Goal: Transaction & Acquisition: Purchase product/service

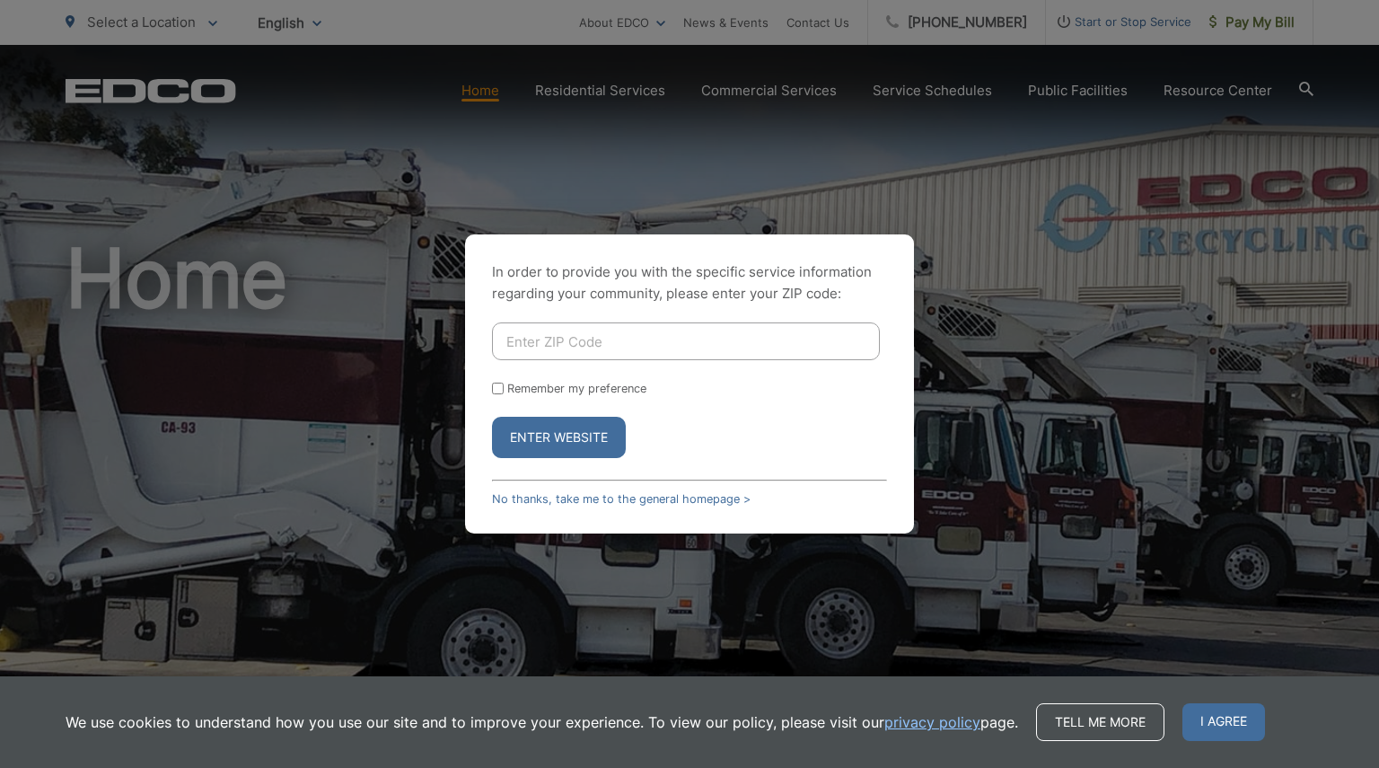
click at [537, 434] on button "Enter Website" at bounding box center [559, 437] width 134 height 41
click at [529, 339] on input "Enter ZIP Code" at bounding box center [686, 341] width 388 height 38
type input "92126"
click at [526, 430] on button "Enter Website" at bounding box center [559, 437] width 134 height 41
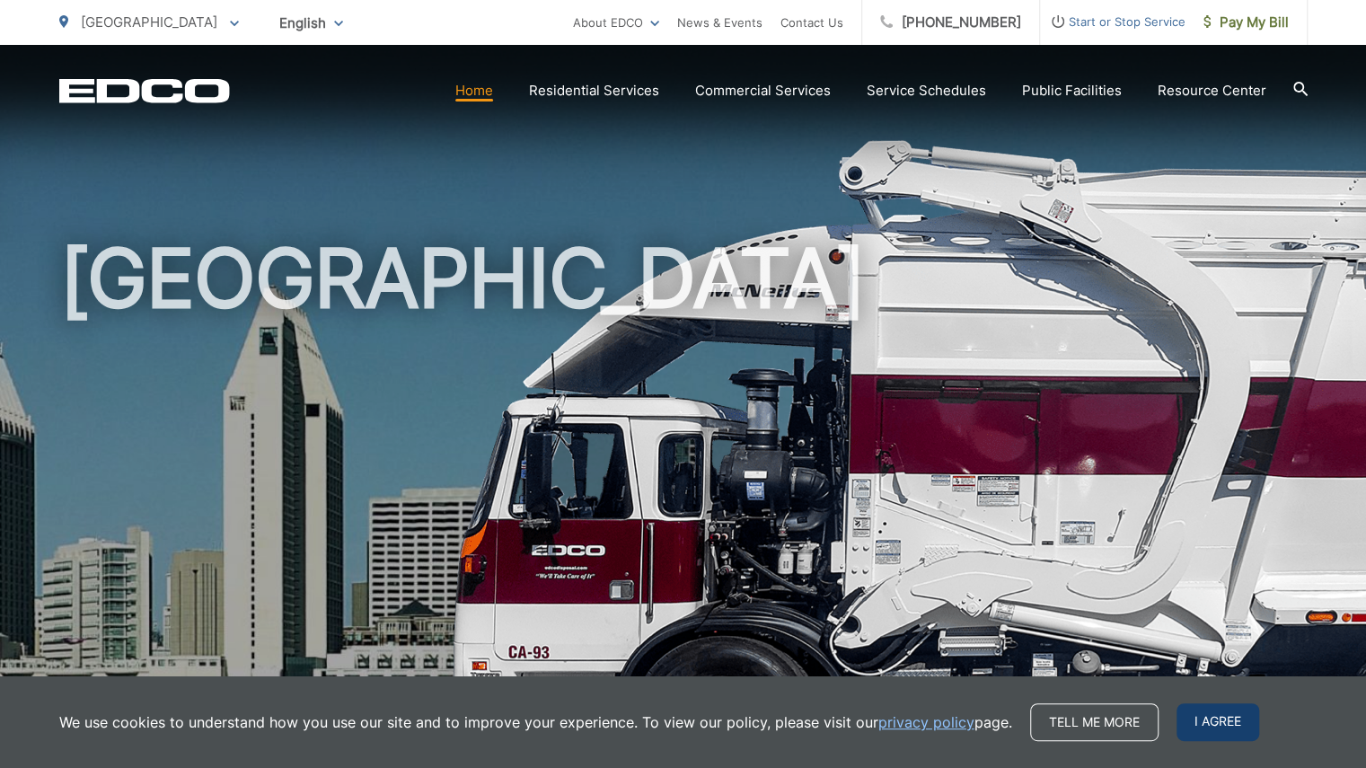
click at [1209, 719] on span "I agree" at bounding box center [1217, 722] width 83 height 38
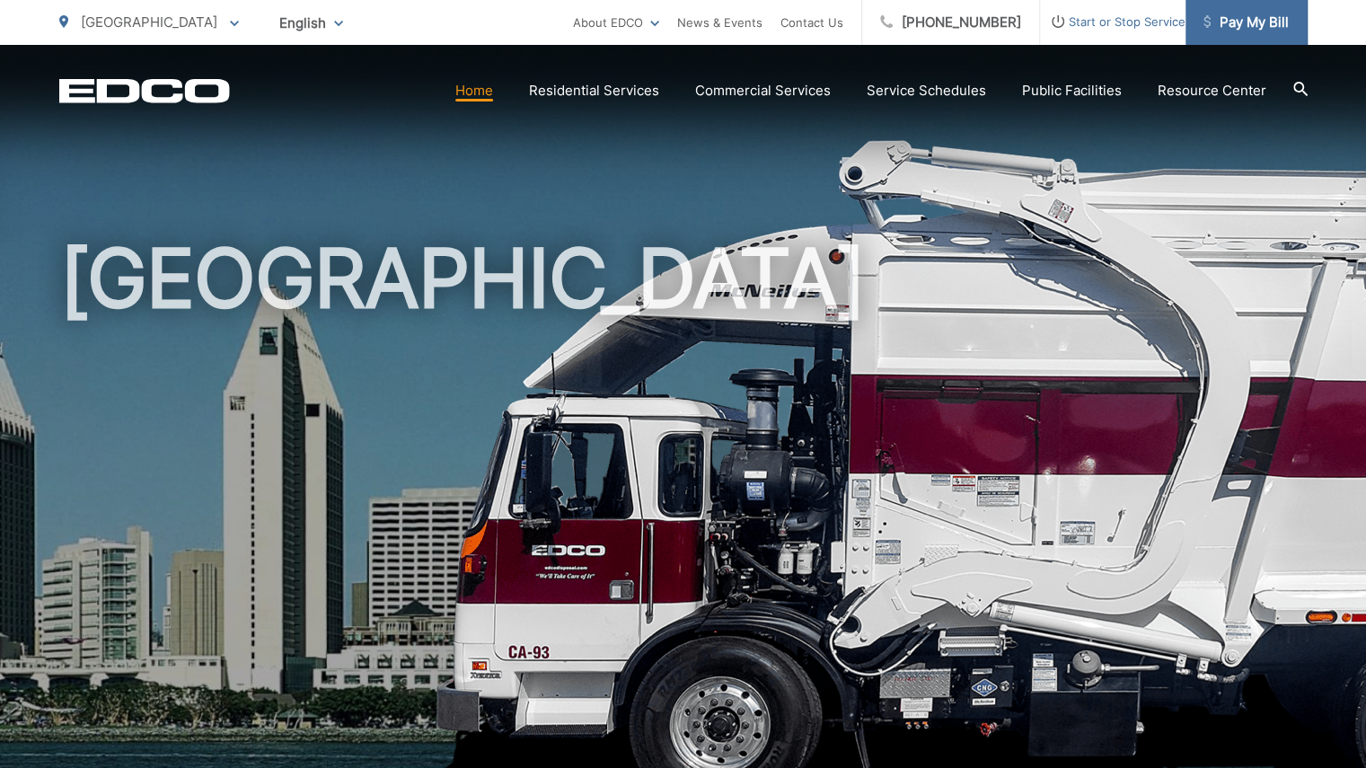
click at [1273, 21] on span "Pay My Bill" at bounding box center [1245, 23] width 85 height 22
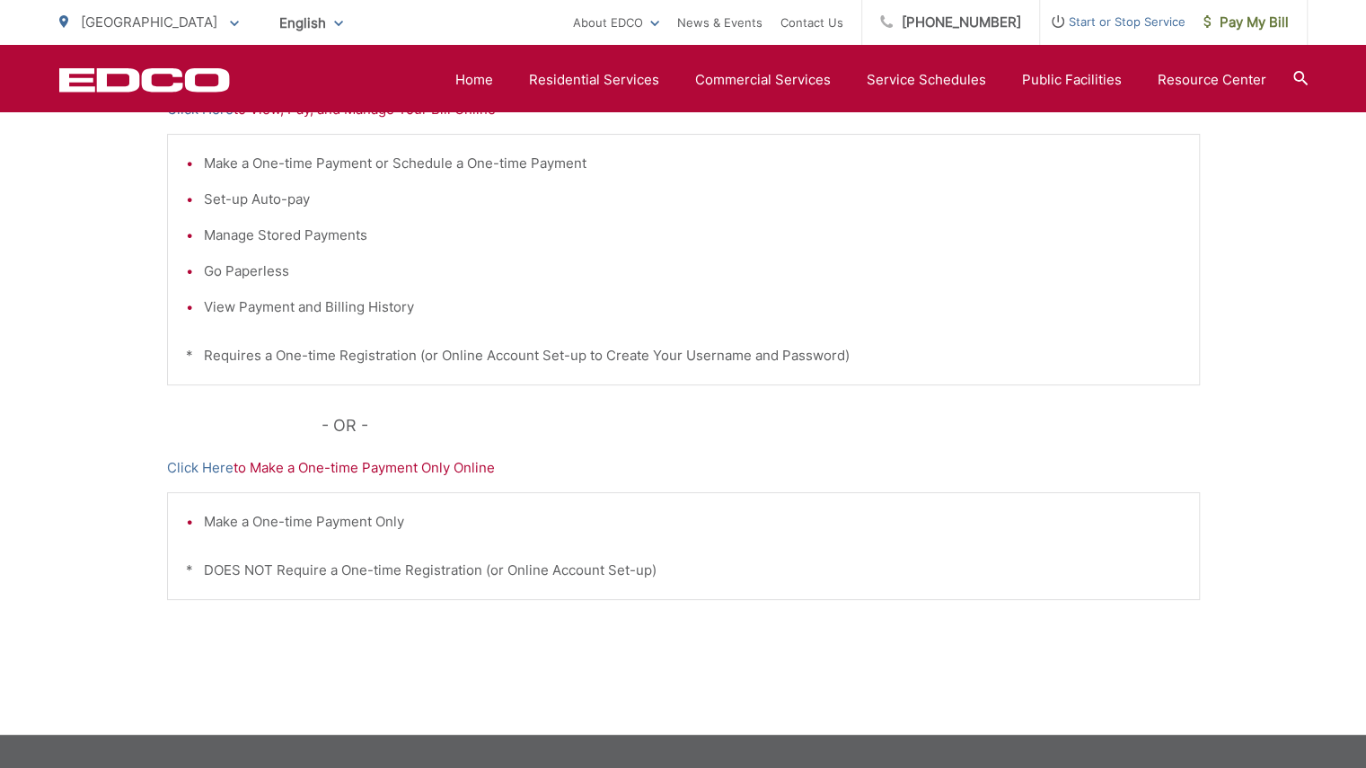
scroll to position [507, 0]
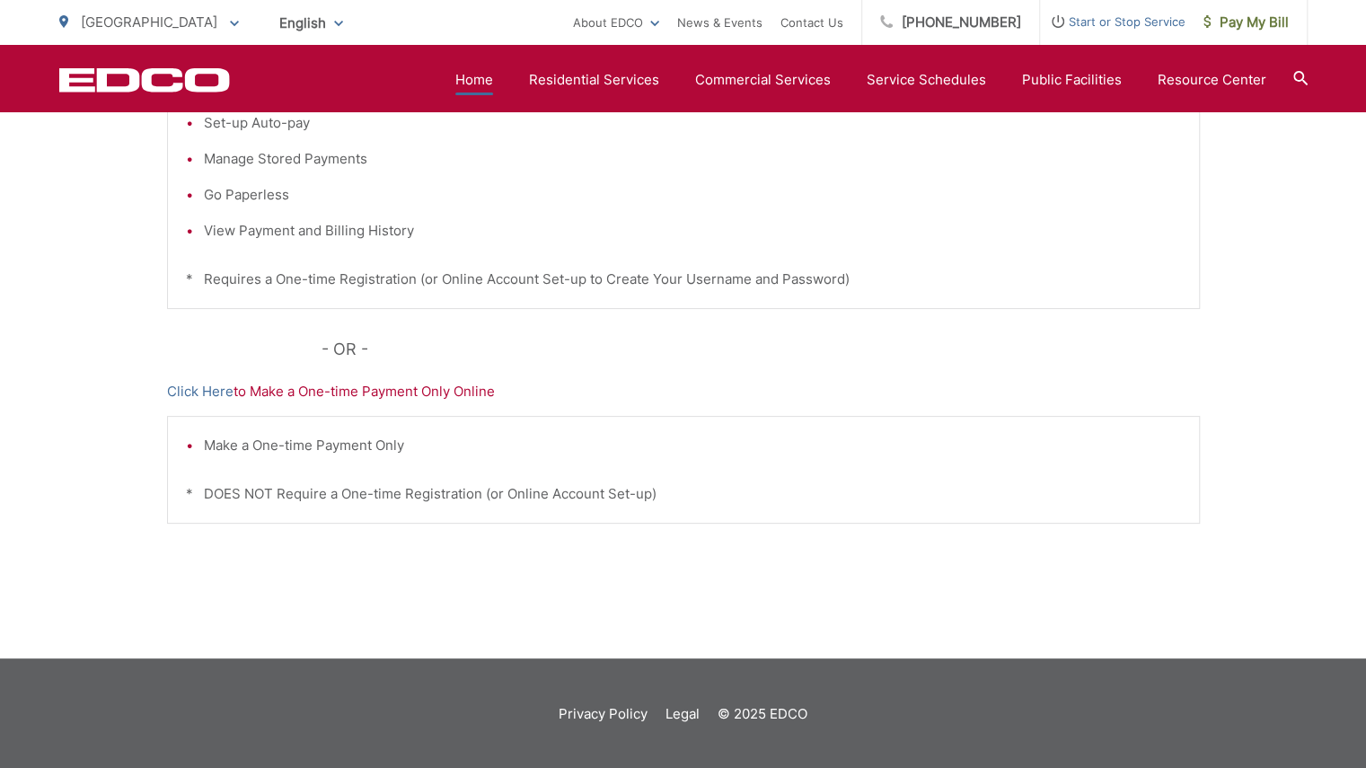
click at [483, 82] on link "Home" at bounding box center [474, 80] width 38 height 22
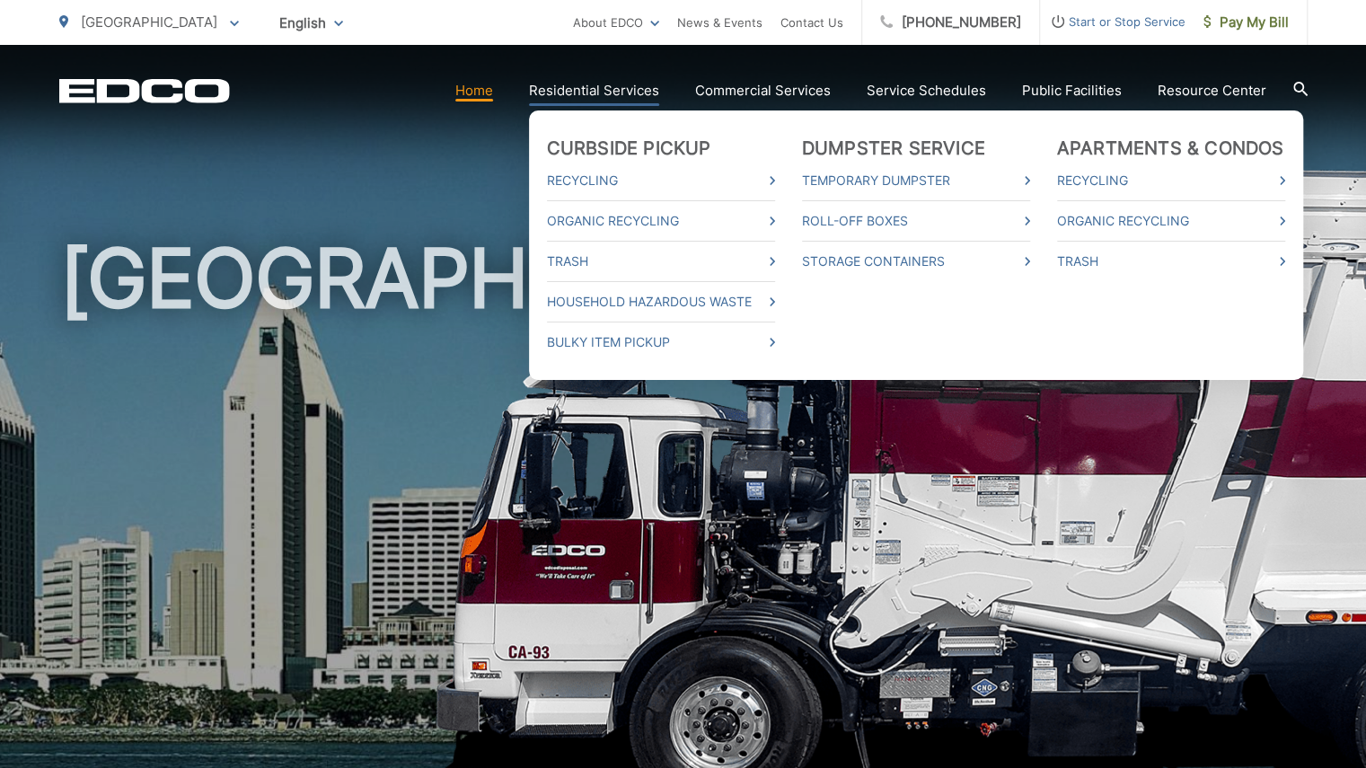
click at [571, 89] on link "Residential Services" at bounding box center [594, 91] width 130 height 22
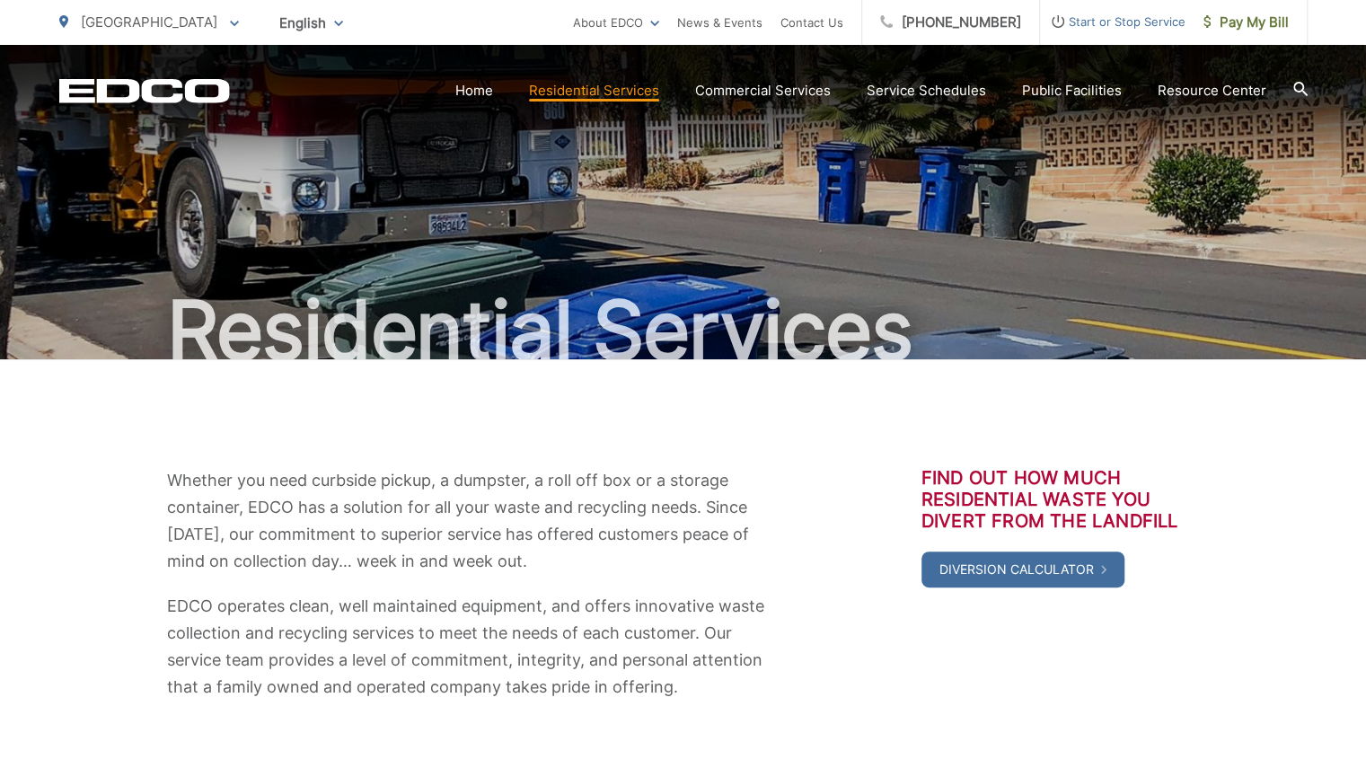
click at [1297, 86] on icon at bounding box center [1300, 89] width 14 height 14
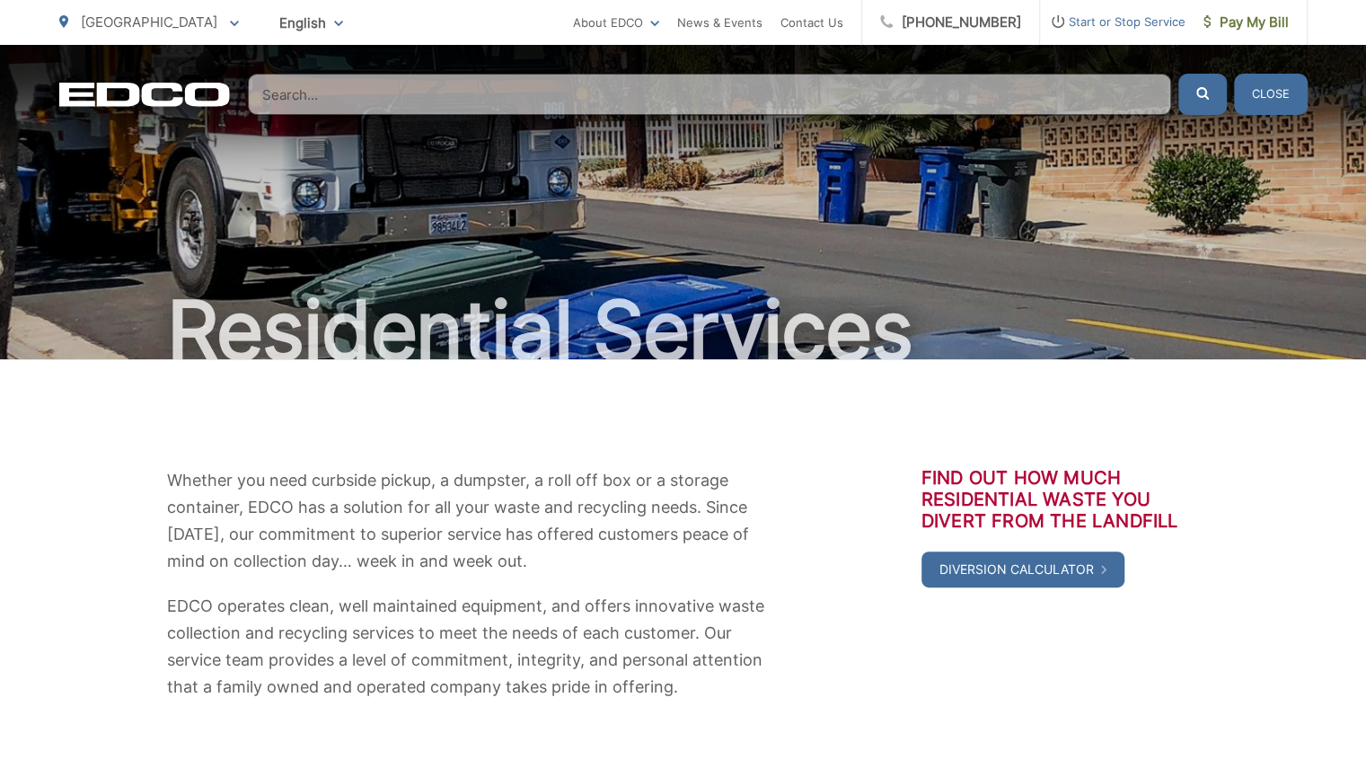
click at [281, 90] on input "Search" at bounding box center [709, 94] width 923 height 41
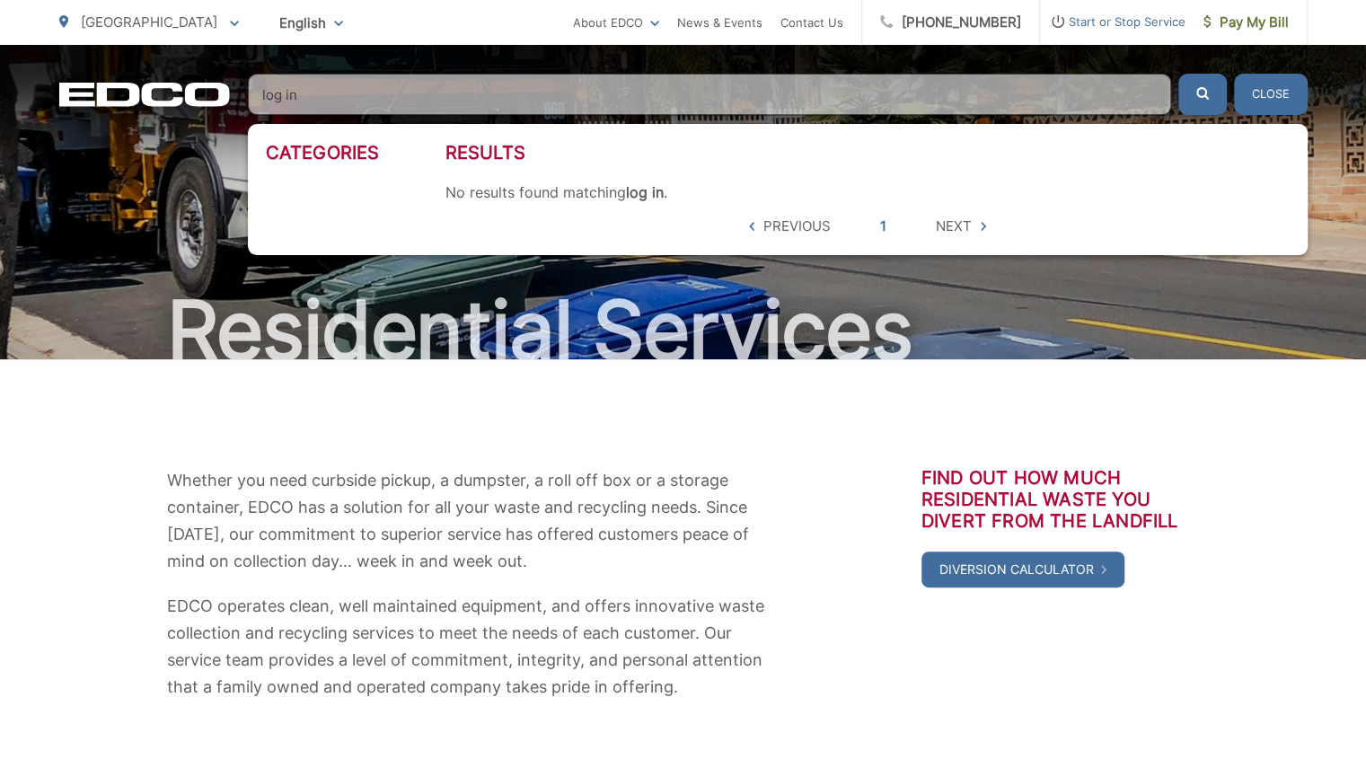
type input "log in"
click at [1178, 74] on button "submit" at bounding box center [1202, 94] width 48 height 41
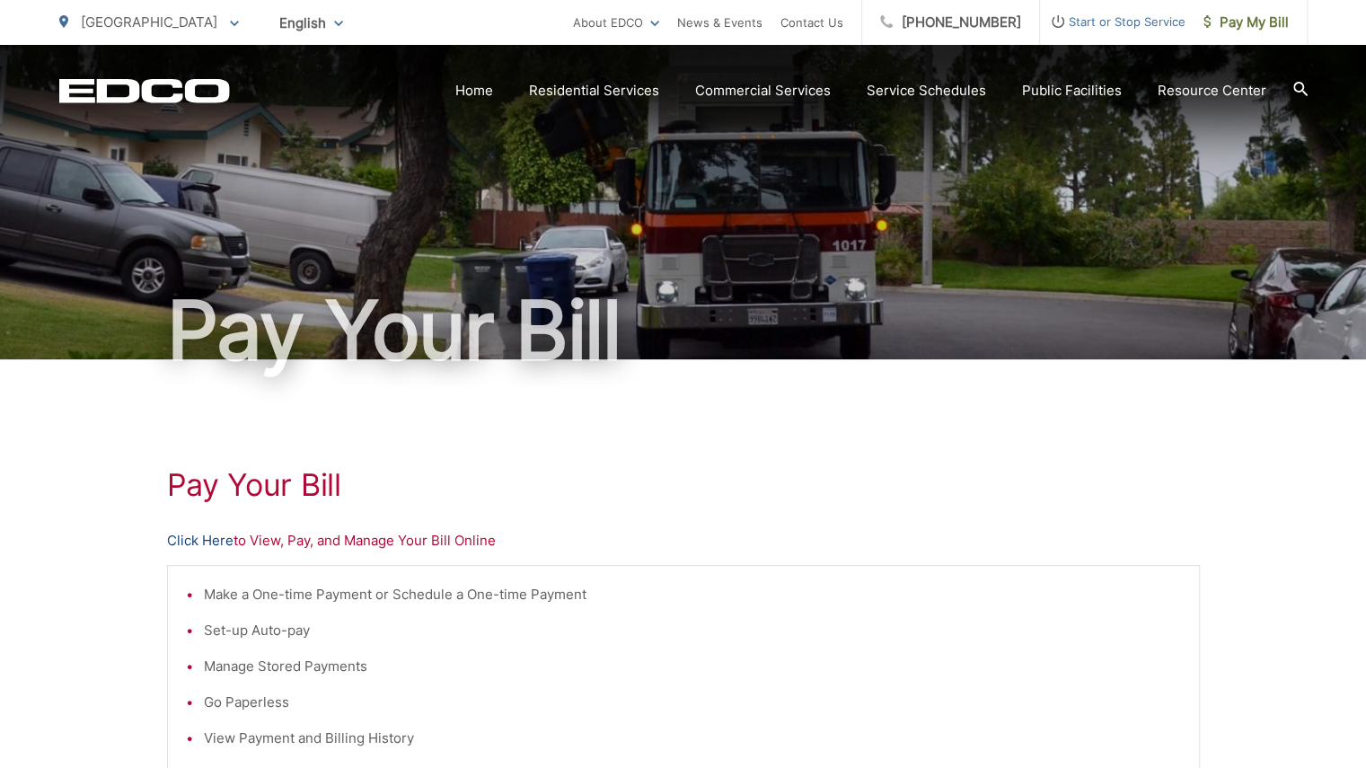
click at [211, 536] on link "Click Here" at bounding box center [200, 541] width 66 height 22
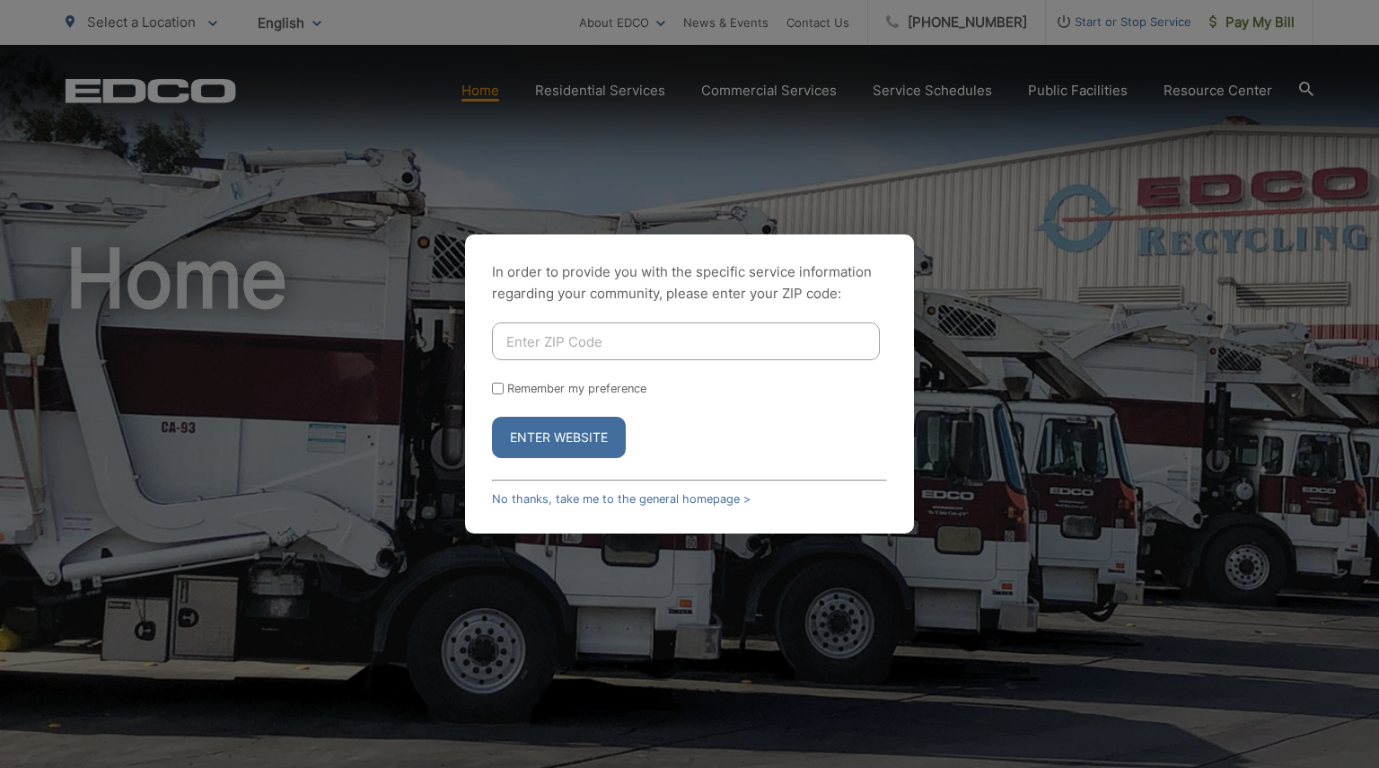
click at [648, 339] on input "Enter ZIP Code" at bounding box center [686, 341] width 388 height 38
type input "92126"
click at [587, 432] on button "Enter Website" at bounding box center [559, 437] width 134 height 41
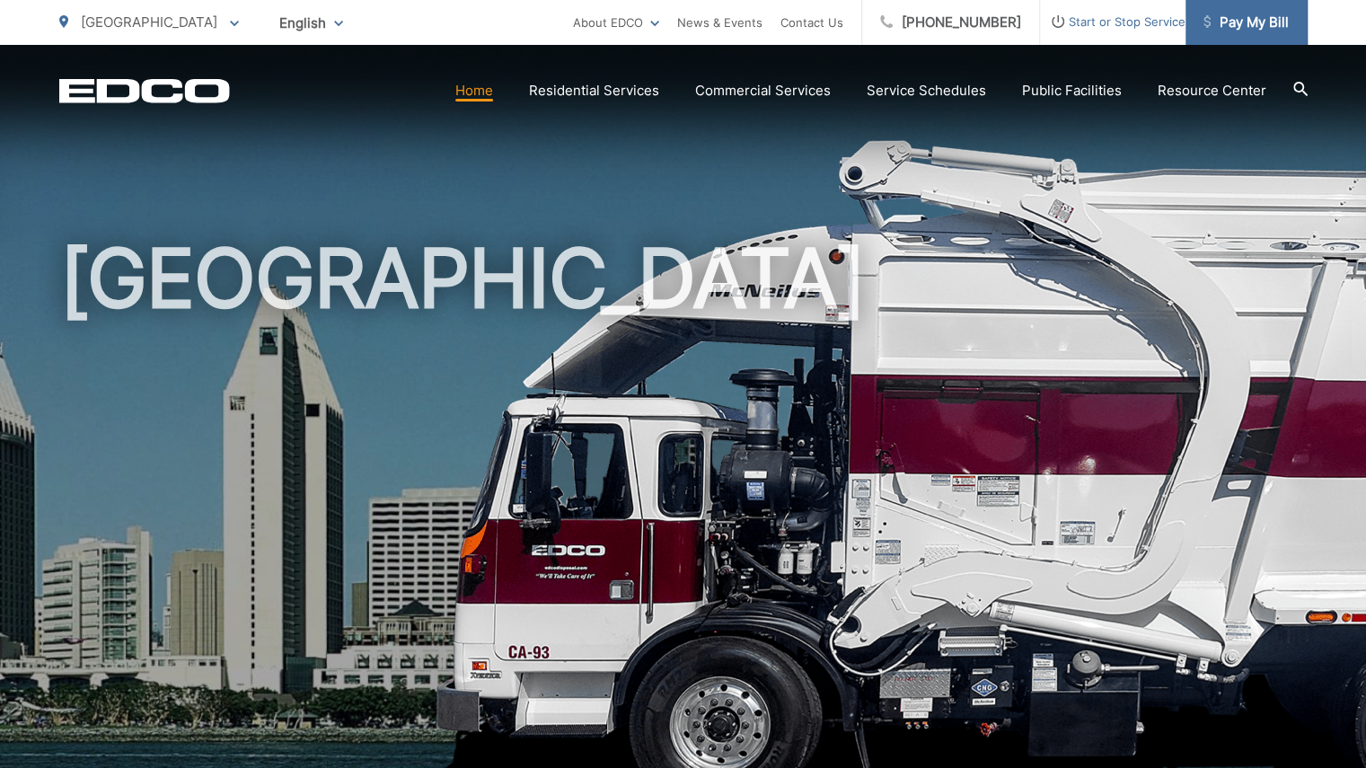
click at [1225, 27] on span "Pay My Bill" at bounding box center [1245, 23] width 85 height 22
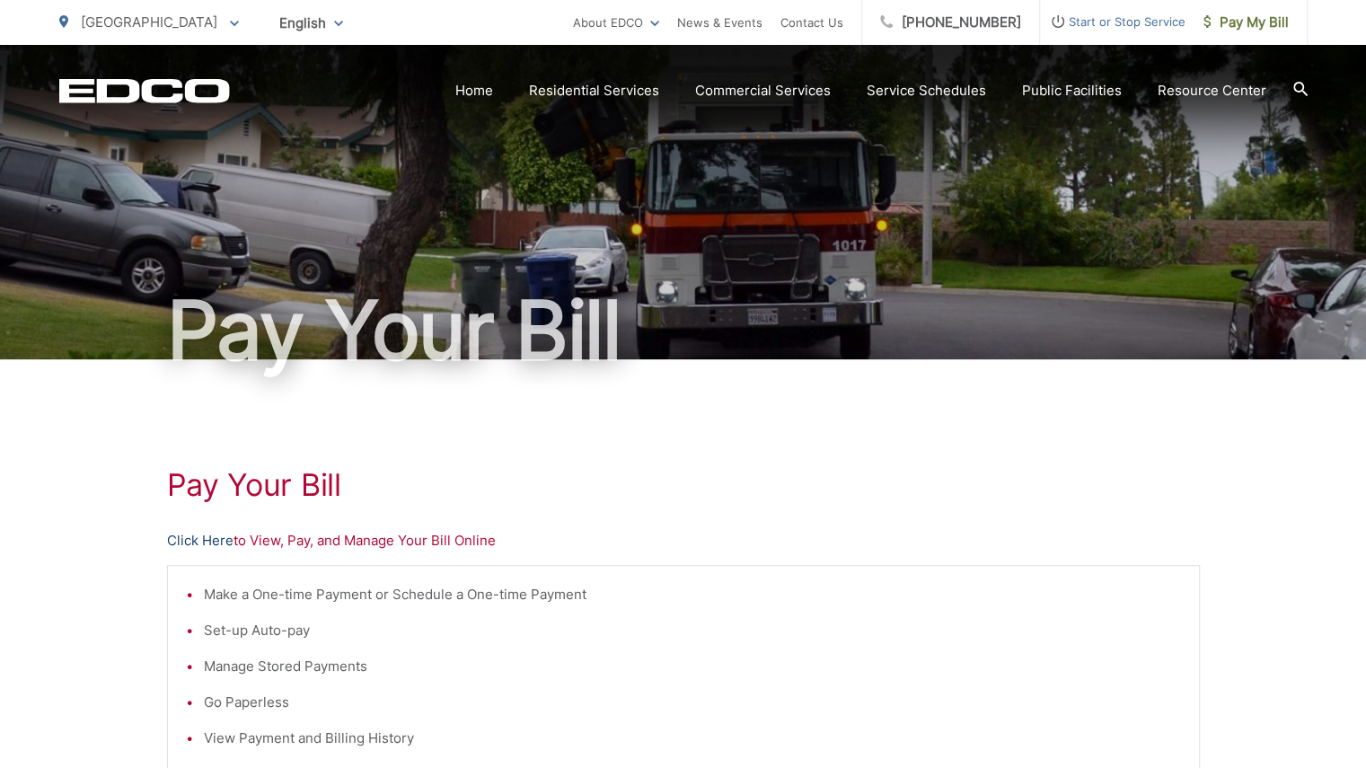
click at [192, 542] on link "Click Here" at bounding box center [200, 541] width 66 height 22
